Goal: Use online tool/utility: Utilize a website feature to perform a specific function

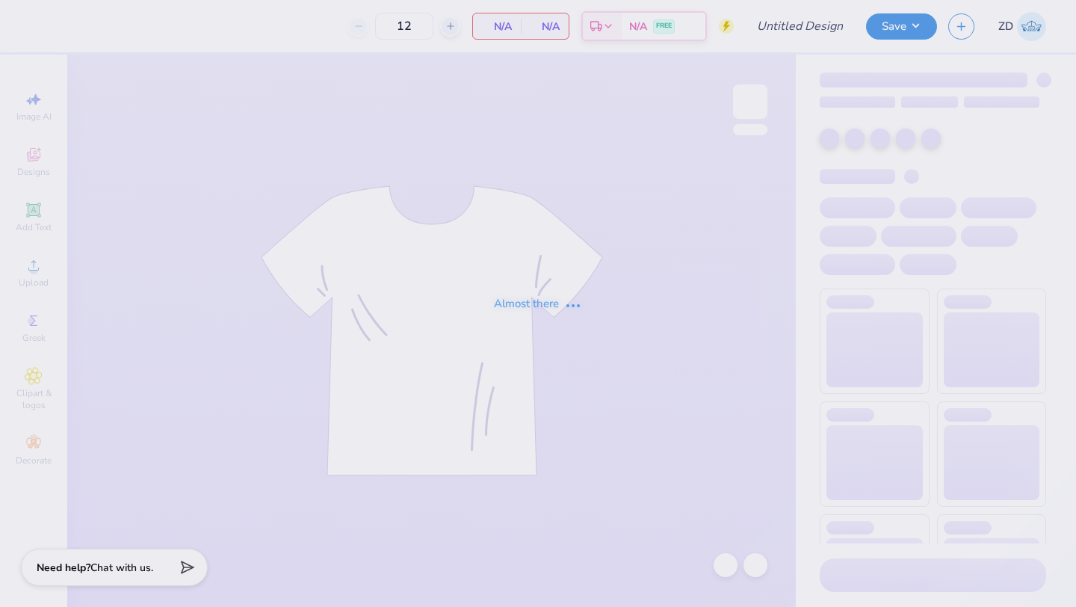
type input "Pi Kappa Fall Rush"
type input "150"
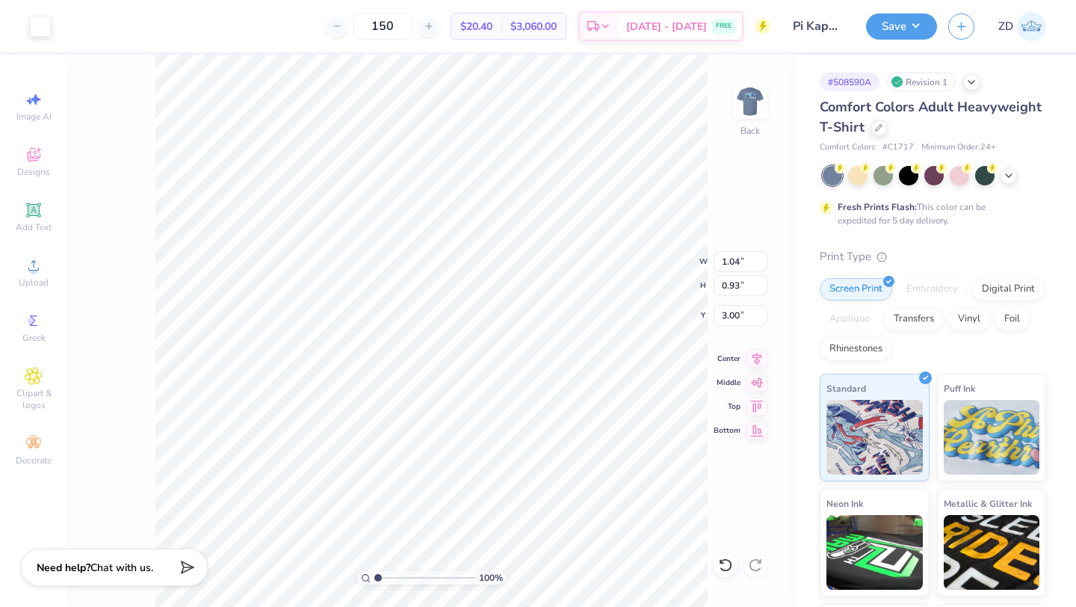
type input "5.54"
type input "4.29"
type input "4.33"
type input "4.29"
type input "4.28"
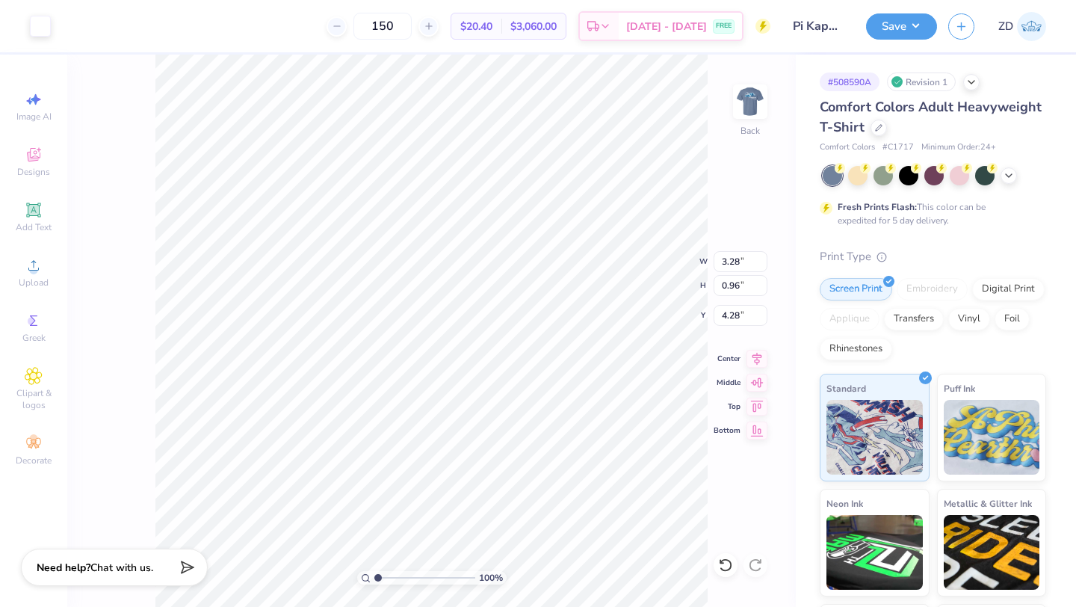
type input "3.29"
type input "1.00"
type input "4.25"
type input "3.28"
type input "0.96"
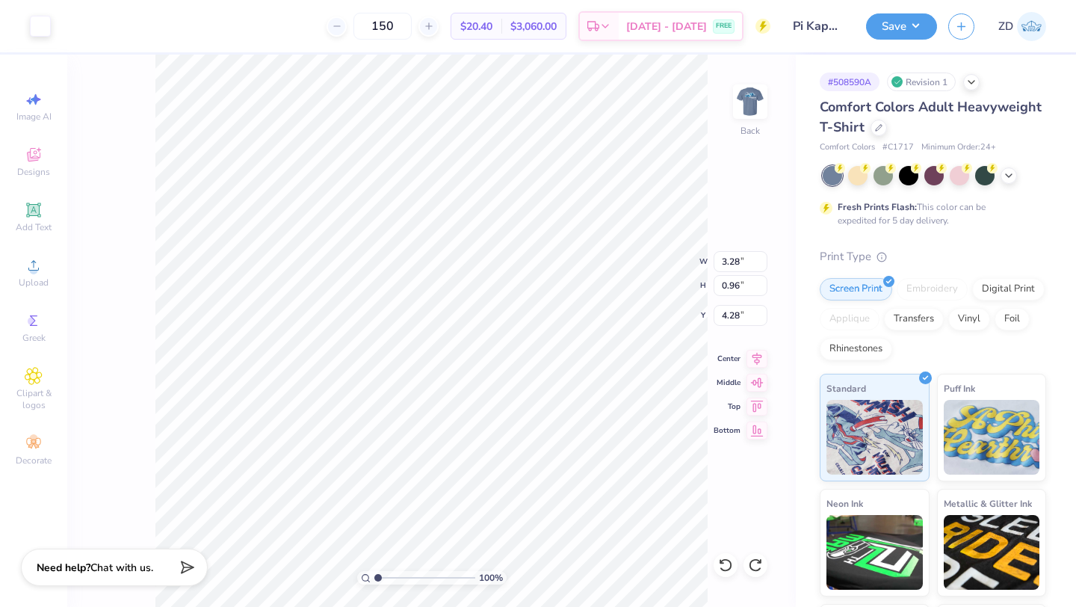
type input "4.33"
type input "0.99"
type input "4.35"
type input "3.88"
type input "1.14"
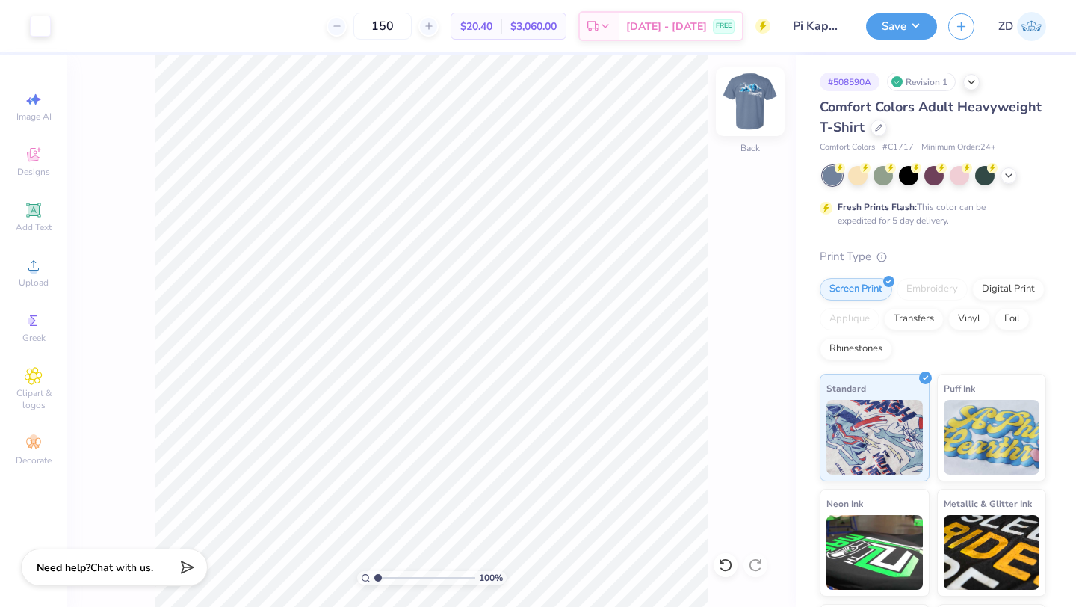
click at [745, 100] on img at bounding box center [750, 102] width 60 height 60
type input "3.93"
type input "0.53"
type input "0.32"
type input "7.15"
